Goal: Task Accomplishment & Management: Complete application form

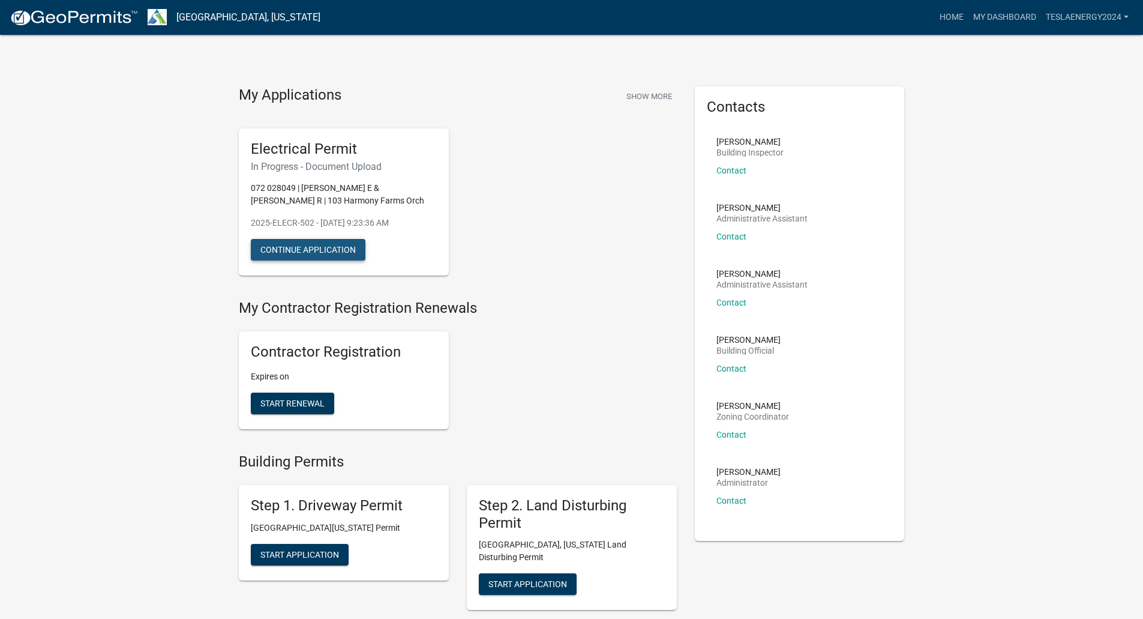
click at [303, 252] on button "Continue Application" at bounding box center [308, 250] width 115 height 22
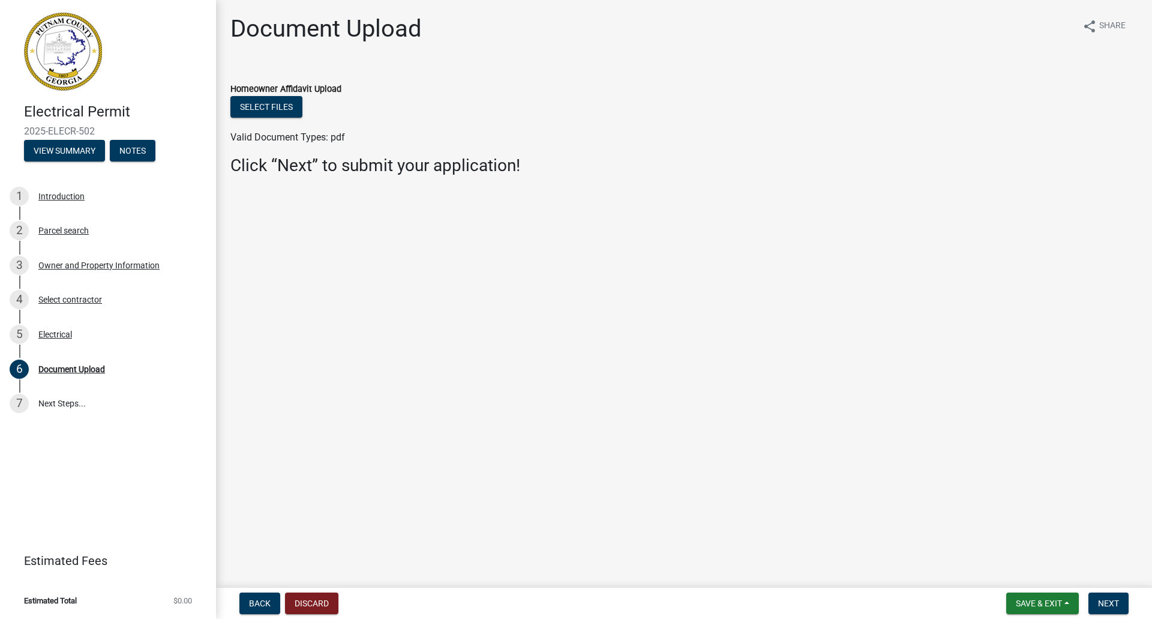
click at [268, 119] on div "Select files" at bounding box center [684, 108] width 908 height 25
click at [267, 106] on button "Select files" at bounding box center [266, 107] width 72 height 22
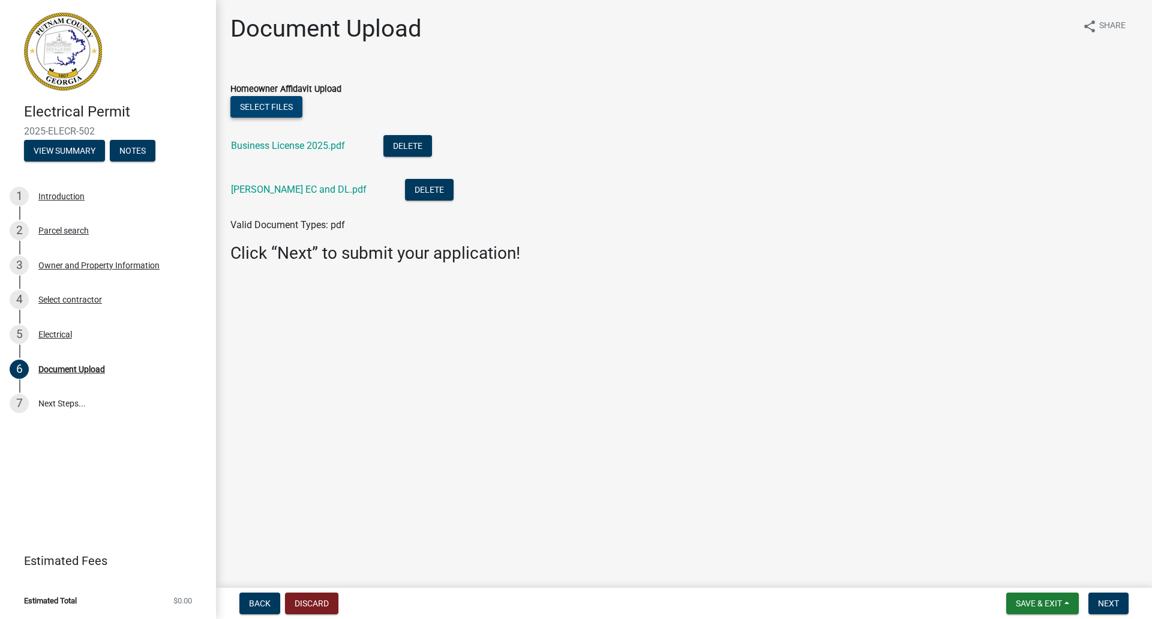
drag, startPoint x: 304, startPoint y: 101, endPoint x: 287, endPoint y: 103, distance: 16.9
click at [303, 101] on div "Select files" at bounding box center [684, 108] width 908 height 25
click at [288, 103] on button "Select files" at bounding box center [266, 107] width 72 height 22
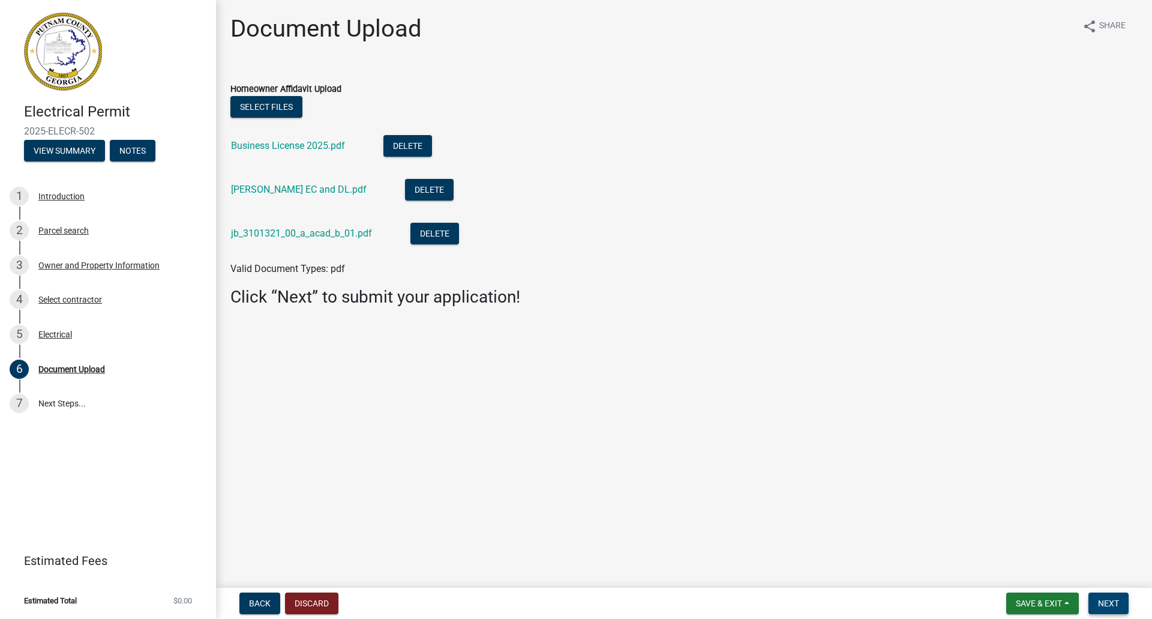
click at [1113, 602] on span "Next" at bounding box center [1108, 603] width 21 height 10
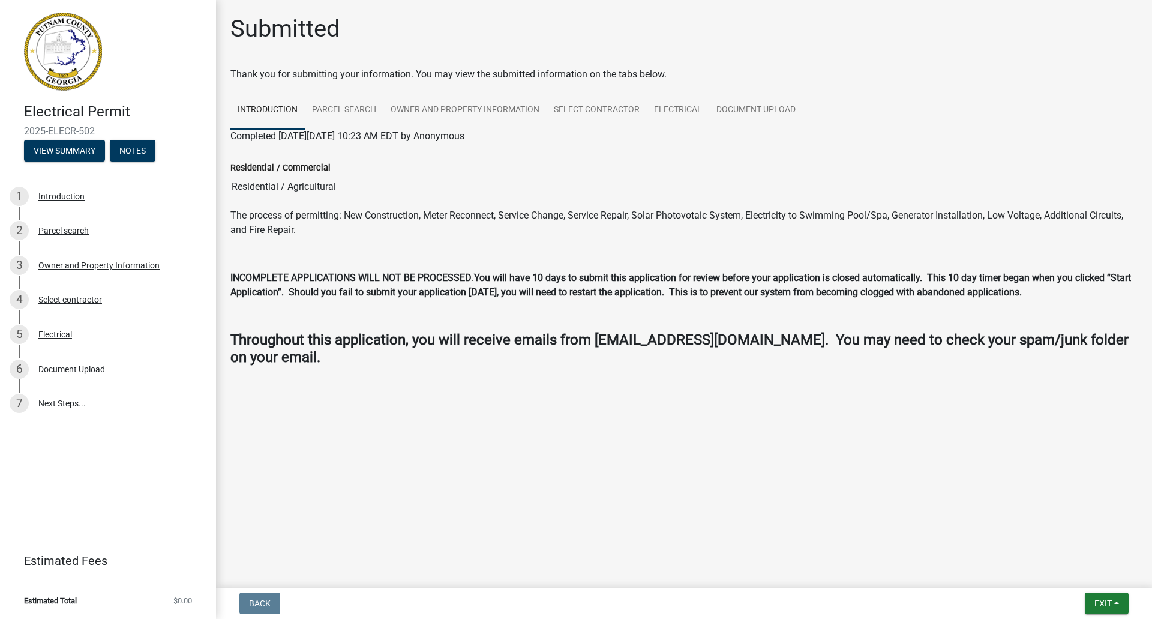
drag, startPoint x: 102, startPoint y: 131, endPoint x: 23, endPoint y: 128, distance: 78.7
click at [23, 128] on div "Electrical Permit 2025-ELECR-502 View Summary Notes" at bounding box center [108, 129] width 197 height 71
copy span "2025-ELECR-502"
